Goal: Information Seeking & Learning: Check status

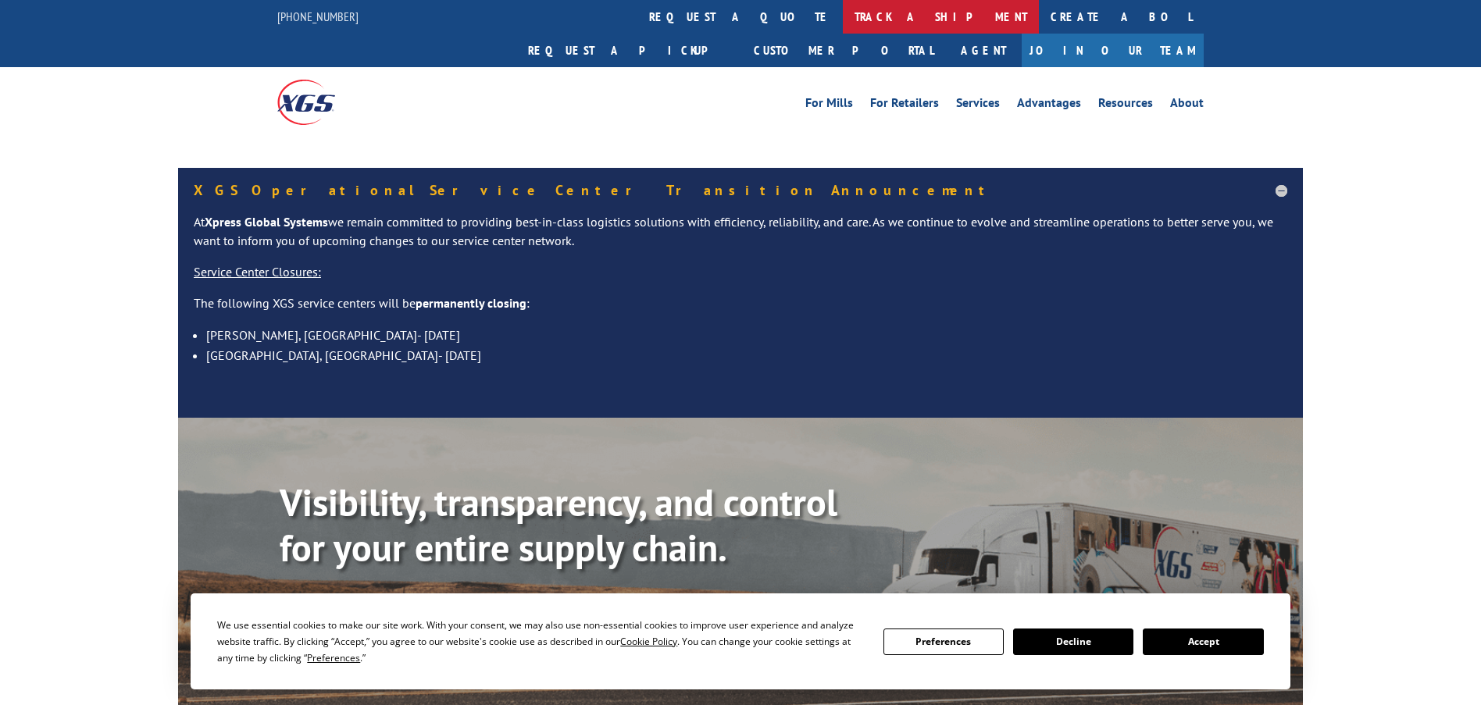
click at [843, 17] on link "track a shipment" at bounding box center [941, 17] width 196 height 34
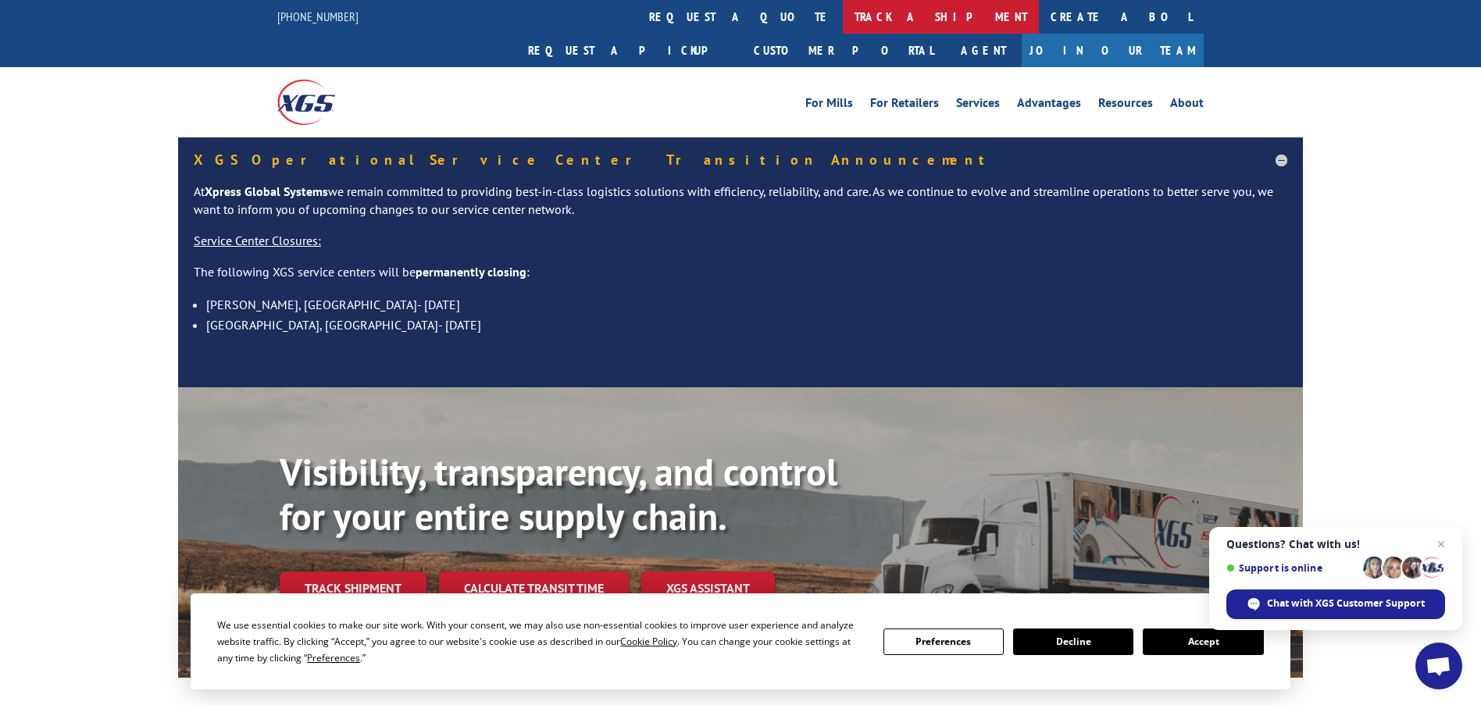
click at [843, 15] on link "track a shipment" at bounding box center [941, 17] width 196 height 34
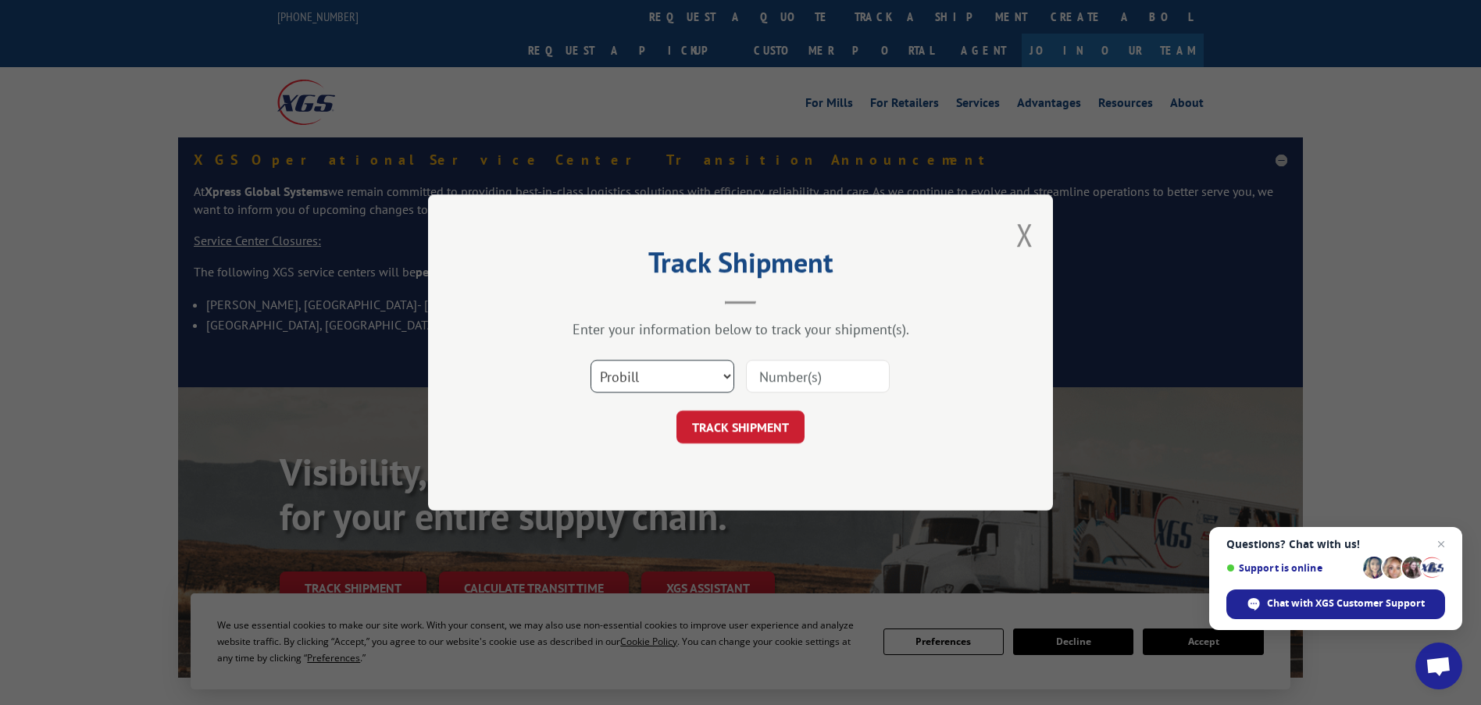
click at [669, 370] on select "Select category... Probill BOL PO" at bounding box center [663, 376] width 144 height 33
select select "bol"
click at [591, 360] on select "Select category... Probill BOL PO" at bounding box center [663, 376] width 144 height 33
click at [762, 373] on input at bounding box center [818, 376] width 144 height 33
paste input "6003019"
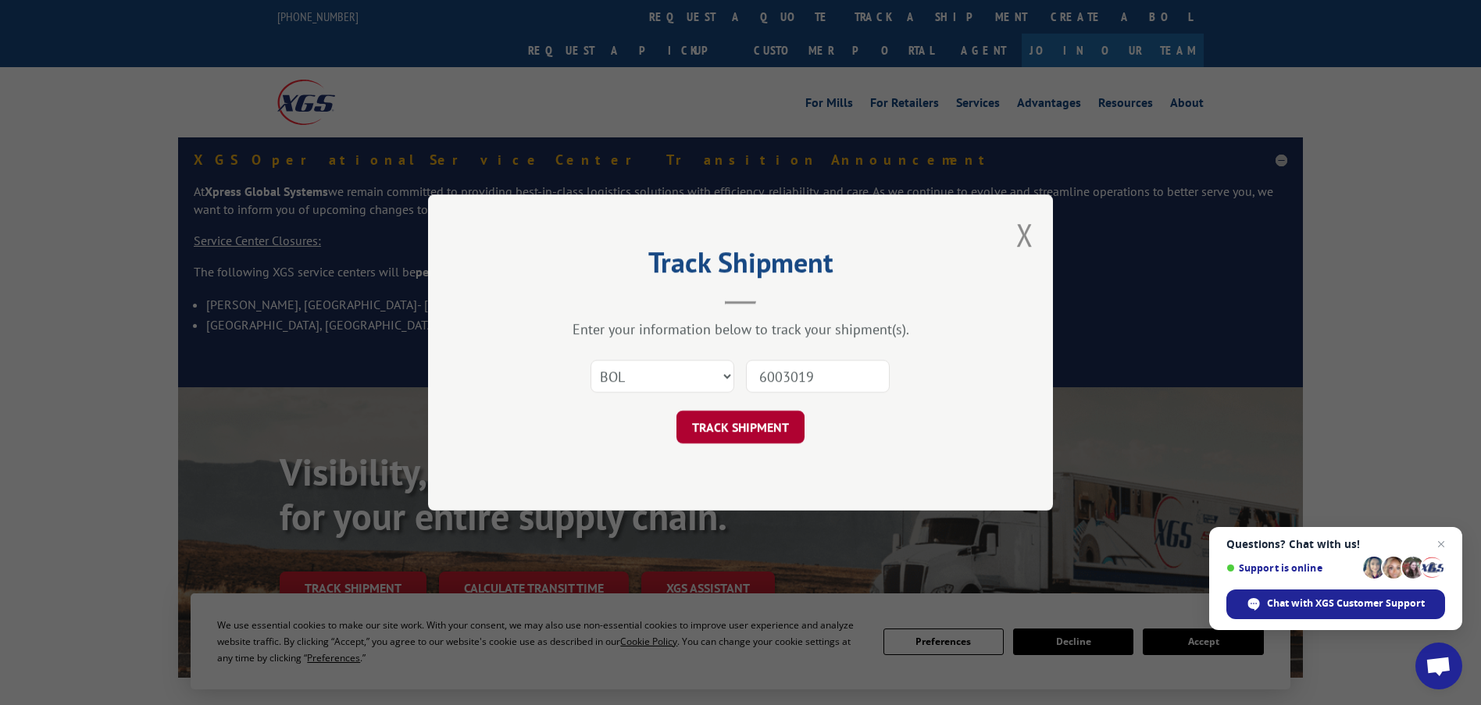
type input "6003019"
click at [746, 429] on button "TRACK SHIPMENT" at bounding box center [741, 427] width 128 height 33
